Goal: Task Accomplishment & Management: Manage account settings

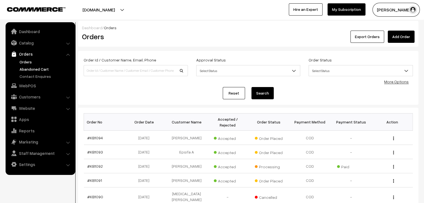
click at [32, 69] on link "Abandoned Cart" at bounding box center [45, 69] width 55 height 6
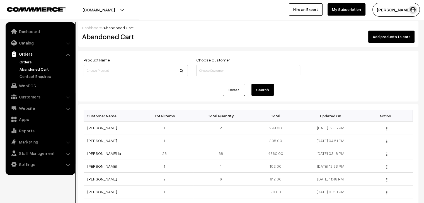
click at [25, 60] on link "Orders" at bounding box center [45, 62] width 55 height 6
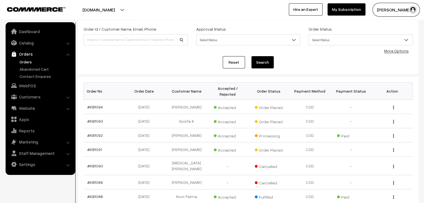
scroll to position [56, 0]
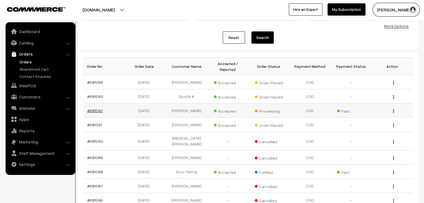
click at [89, 108] on link "#KB1092" at bounding box center [95, 110] width 16 height 5
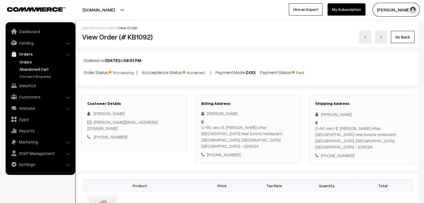
click at [37, 67] on link "Abandoned Cart" at bounding box center [45, 69] width 55 height 6
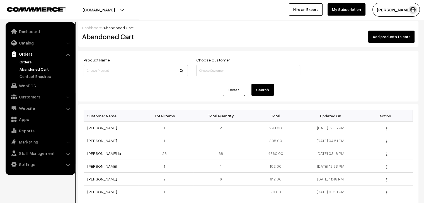
click at [28, 60] on link "Orders" at bounding box center [45, 62] width 55 height 6
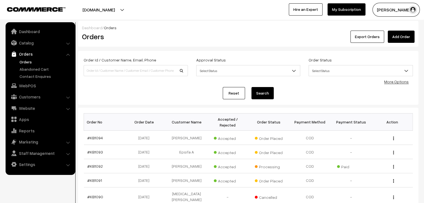
drag, startPoint x: 35, startPoint y: 96, endPoint x: 31, endPoint y: 92, distance: 6.0
click at [35, 96] on link "Customers" at bounding box center [40, 97] width 66 height 10
click at [32, 85] on link "Customers" at bounding box center [45, 85] width 55 height 6
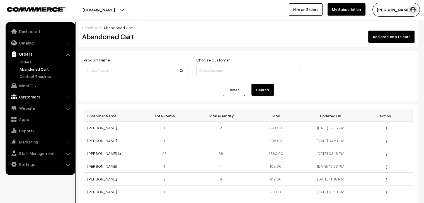
click at [35, 96] on link "Customers" at bounding box center [40, 97] width 66 height 10
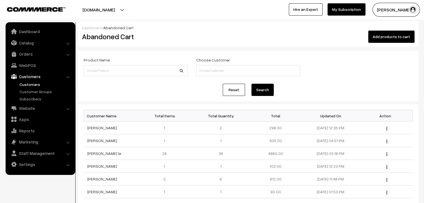
click at [34, 86] on link "Customers" at bounding box center [45, 85] width 55 height 6
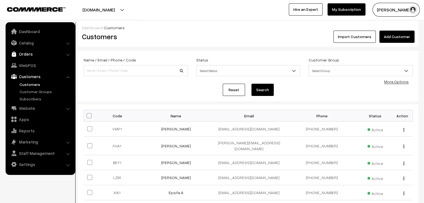
click at [26, 55] on link "Orders" at bounding box center [40, 54] width 66 height 10
click at [28, 62] on link "Orders" at bounding box center [45, 62] width 55 height 6
drag, startPoint x: 0, startPoint y: 0, endPoint x: 161, endPoint y: 128, distance: 205.6
click at [161, 128] on td "Muskan Shaikh" at bounding box center [176, 129] width 73 height 15
copy link "Muskan Shaikh"
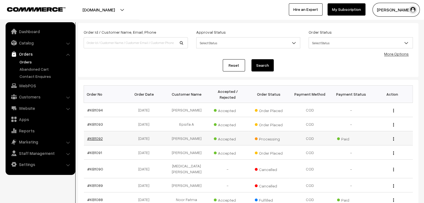
click at [92, 136] on link "#KB1092" at bounding box center [95, 138] width 16 height 5
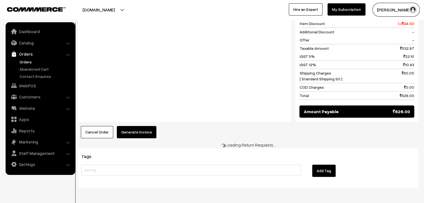
click at [136, 126] on button "Generate Invoice" at bounding box center [137, 132] width 40 height 12
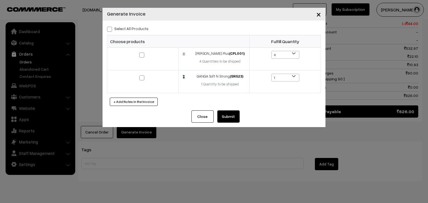
click at [113, 29] on label "Select All Products" at bounding box center [128, 29] width 42 height 6
click at [111, 29] on input "Select All Products" at bounding box center [109, 28] width 4 height 4
checkbox input "true"
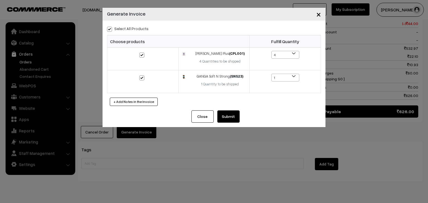
click at [231, 116] on button "Submit" at bounding box center [228, 117] width 22 height 12
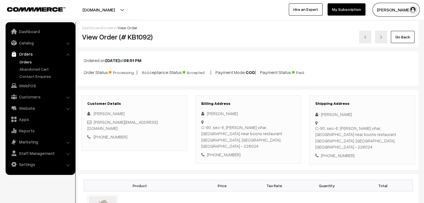
click at [25, 60] on link "Orders" at bounding box center [45, 62] width 55 height 6
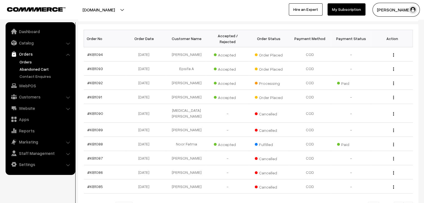
click at [38, 66] on ul "Orders" at bounding box center [40, 69] width 67 height 20
click at [39, 67] on link "Abandoned Cart" at bounding box center [45, 69] width 55 height 6
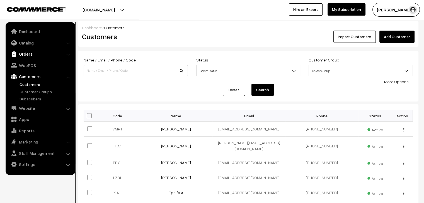
click at [36, 55] on link "Orders" at bounding box center [40, 54] width 66 height 10
click at [41, 68] on link "Abandoned Cart" at bounding box center [45, 69] width 55 height 6
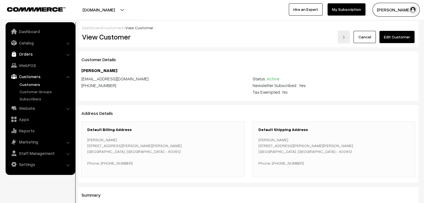
click at [55, 58] on link "Orders" at bounding box center [40, 54] width 66 height 10
click at [55, 69] on link "Abandoned Cart" at bounding box center [45, 69] width 55 height 6
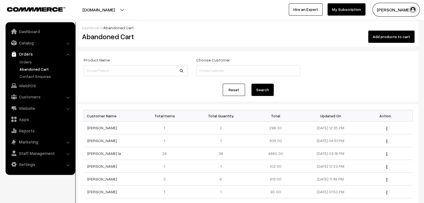
click at [26, 56] on link "Orders" at bounding box center [40, 54] width 66 height 10
click at [25, 60] on link "Orders" at bounding box center [45, 62] width 55 height 6
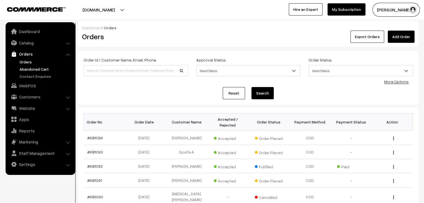
click at [35, 69] on link "Abandoned Cart" at bounding box center [45, 69] width 55 height 6
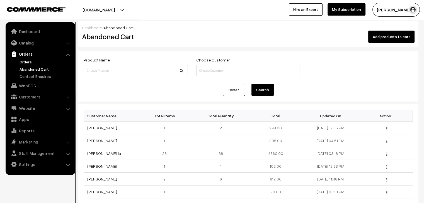
click at [30, 62] on link "Orders" at bounding box center [45, 62] width 55 height 6
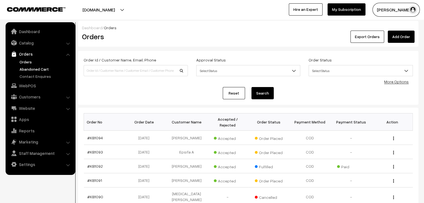
click at [45, 67] on link "Abandoned Cart" at bounding box center [45, 69] width 55 height 6
